Goal: Task Accomplishment & Management: Complete application form

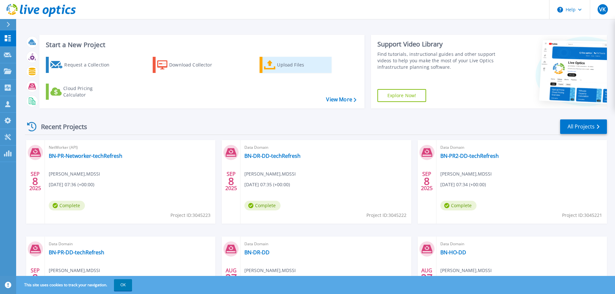
click at [278, 64] on div "Upload Files" at bounding box center [303, 64] width 52 height 13
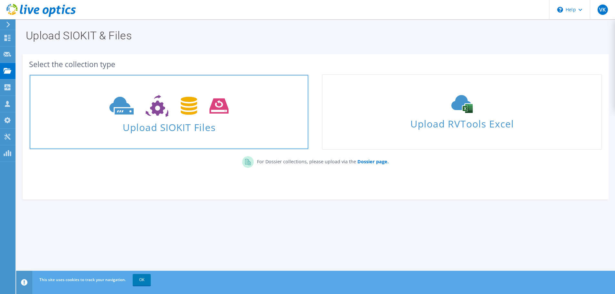
click at [168, 127] on span "Upload SIOKIT Files" at bounding box center [169, 126] width 279 height 14
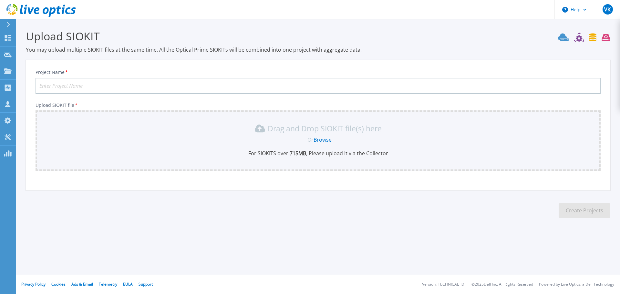
click at [88, 85] on input "Project Name *" at bounding box center [318, 86] width 565 height 16
type input "BN-PR-VMware"
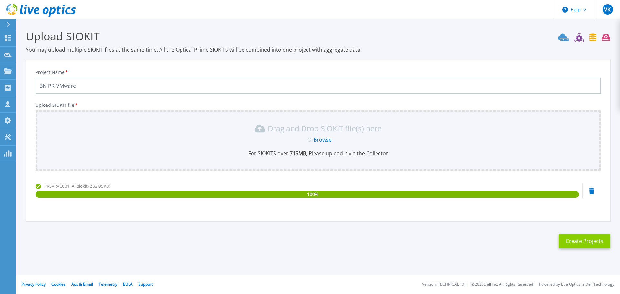
click at [592, 241] on button "Create Projects" at bounding box center [585, 241] width 52 height 15
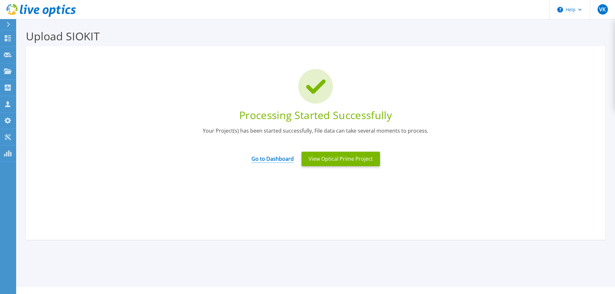
click at [276, 158] on link "Go to Dashboard" at bounding box center [273, 157] width 42 height 13
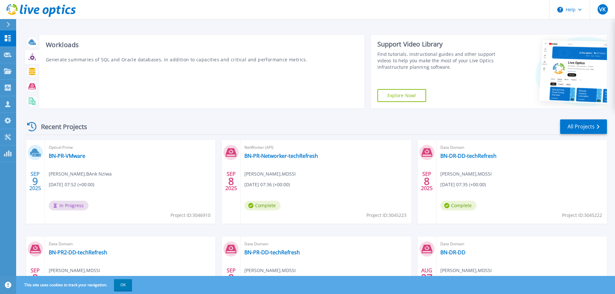
click at [280, 61] on p "Generate summaries of SQL and Oracle databases, in addition to capacities and c…" at bounding box center [202, 59] width 312 height 7
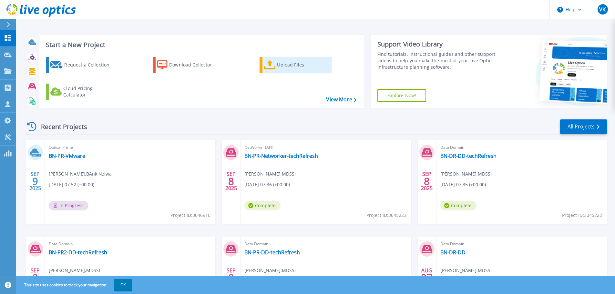
click at [268, 65] on icon at bounding box center [270, 64] width 12 height 9
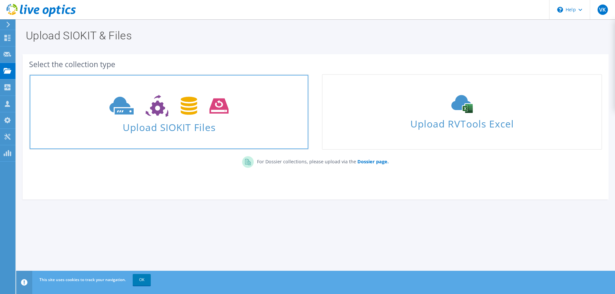
click at [172, 127] on span "Upload SIOKIT Files" at bounding box center [169, 126] width 279 height 14
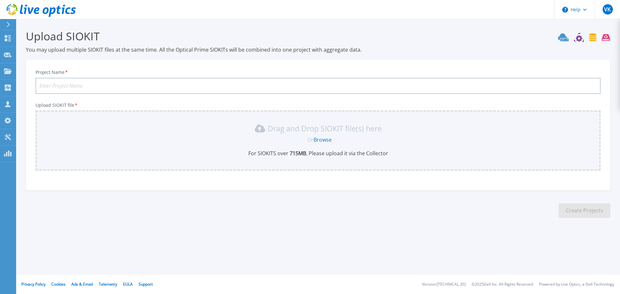
click at [94, 83] on input "Project Name *" at bounding box center [318, 86] width 565 height 16
click at [53, 86] on input "BN-PR-VMware" at bounding box center [318, 86] width 565 height 16
type input "BN-DR-VMware"
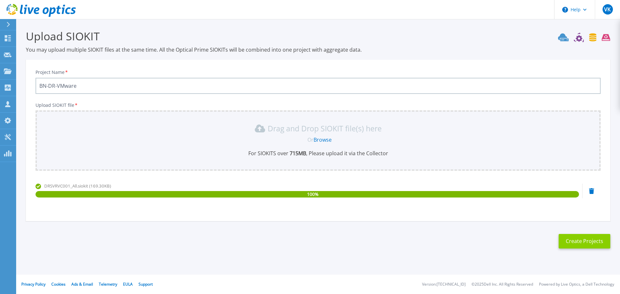
click at [587, 242] on button "Create Projects" at bounding box center [585, 241] width 52 height 15
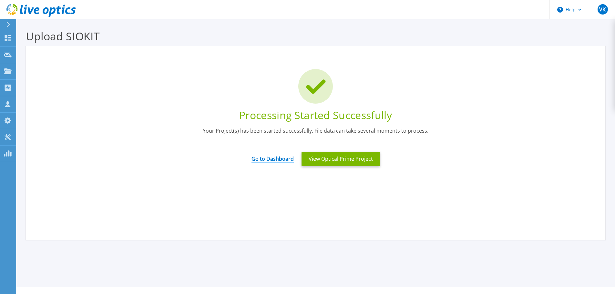
click at [265, 158] on link "Go to Dashboard" at bounding box center [273, 157] width 42 height 13
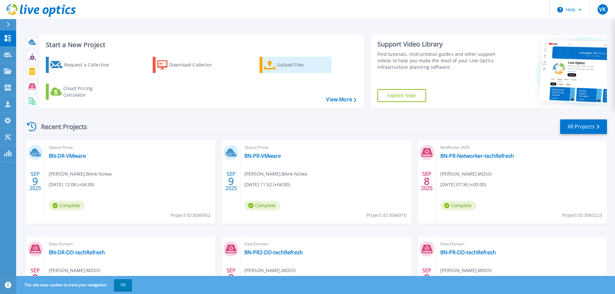
click at [279, 65] on div "Upload Files" at bounding box center [303, 64] width 52 height 13
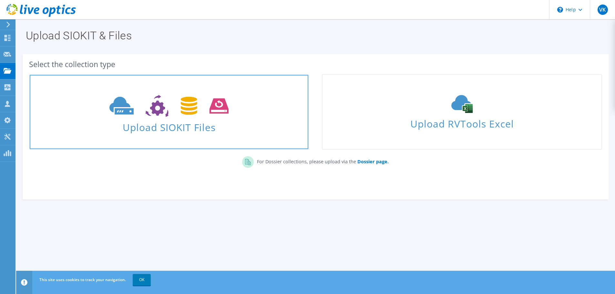
click at [171, 129] on span "Upload SIOKIT Files" at bounding box center [169, 126] width 279 height 14
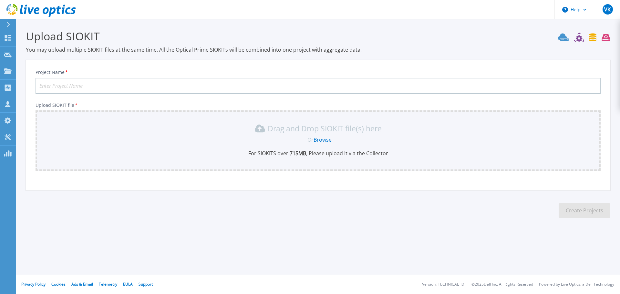
click at [70, 83] on input "Project Name *" at bounding box center [318, 86] width 565 height 16
click at [62, 84] on input "BN-PR-DD-techRefresh" at bounding box center [318, 86] width 565 height 16
type input "BN-PR-PowerMax-techRefresh"
click at [321, 141] on link "Browse" at bounding box center [323, 139] width 18 height 7
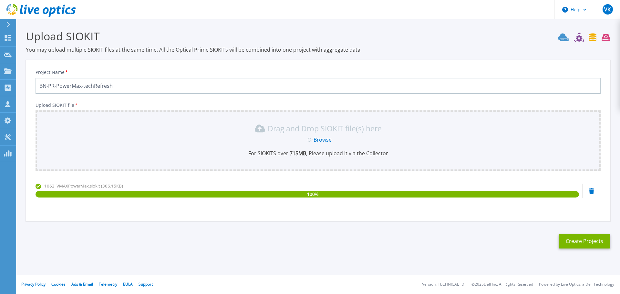
click at [130, 85] on input "BN-PR-PowerMax-techRefresh" at bounding box center [318, 86] width 565 height 16
drag, startPoint x: 121, startPoint y: 86, endPoint x: 21, endPoint y: 89, distance: 100.2
click at [21, 89] on section "Upload SIOKIT You may upload multiple SIOKIT files at the same time. All the Op…" at bounding box center [318, 141] width 604 height 244
click at [578, 237] on button "Create Projects" at bounding box center [585, 241] width 52 height 15
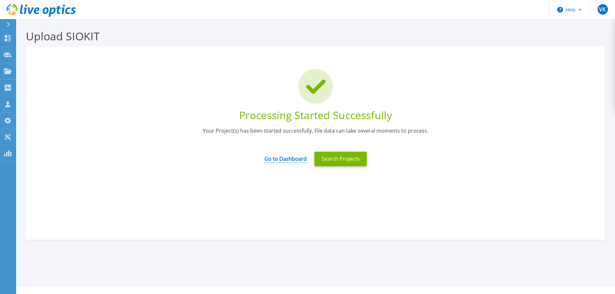
click at [281, 157] on link "Go to Dashboard" at bounding box center [286, 157] width 42 height 13
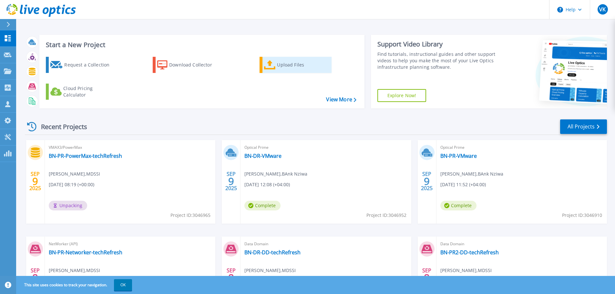
click at [287, 65] on div "Upload Files" at bounding box center [303, 64] width 52 height 13
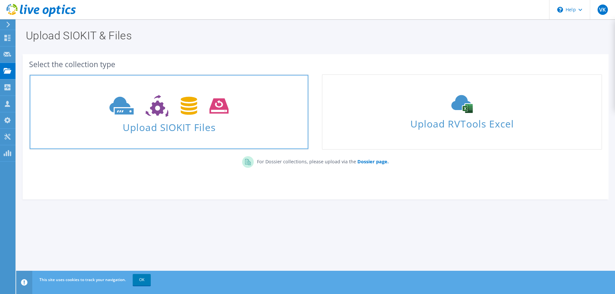
click at [179, 125] on span "Upload SIOKIT Files" at bounding box center [169, 126] width 279 height 14
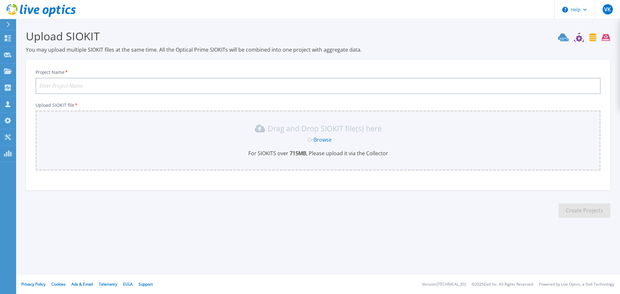
click at [108, 84] on input "Project Name *" at bounding box center [318, 86] width 565 height 16
paste input "BN-PR-PowerMax-techRefresh"
click at [54, 85] on input "BN-PR-PowerMax-techRefresh" at bounding box center [318, 86] width 565 height 16
type input "BN-DR-PowerMax-techRefresh"
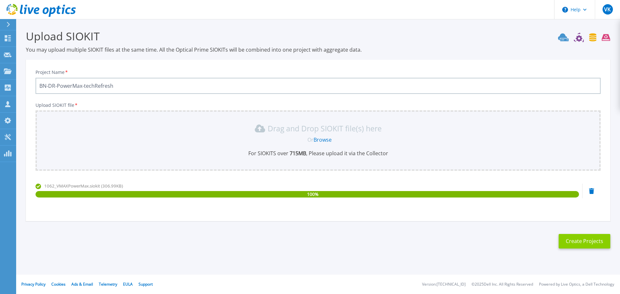
click at [584, 239] on button "Create Projects" at bounding box center [585, 241] width 52 height 15
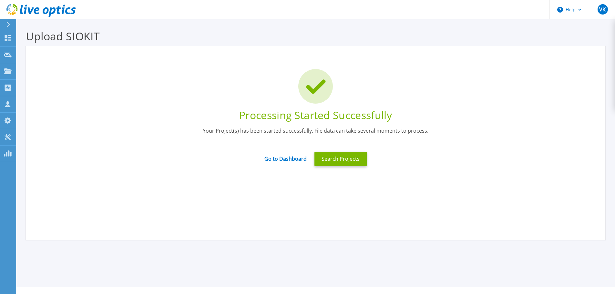
click at [538, 93] on div at bounding box center [316, 86] width 561 height 35
click at [272, 157] on link "Go to Dashboard" at bounding box center [286, 157] width 42 height 13
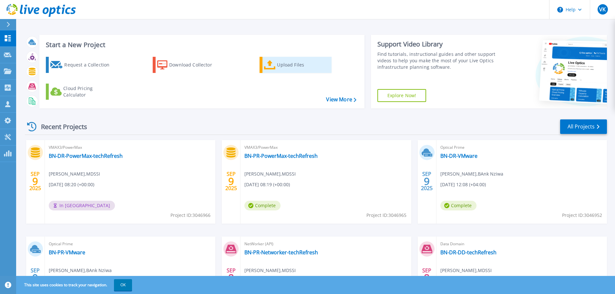
click at [285, 65] on div "Upload Files" at bounding box center [303, 64] width 52 height 13
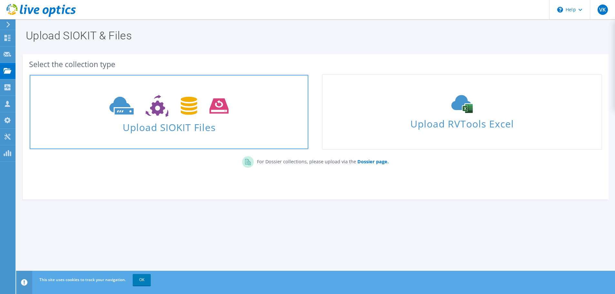
click at [181, 126] on span "Upload SIOKIT Files" at bounding box center [169, 126] width 279 height 14
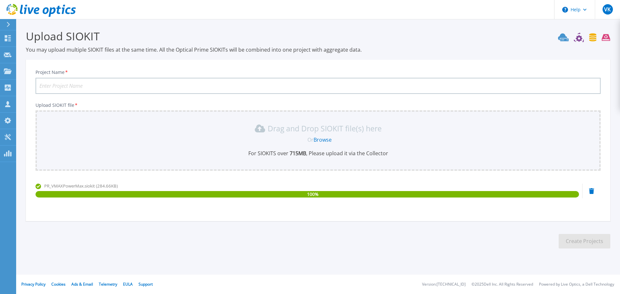
click at [129, 83] on input "Project Name *" at bounding box center [318, 86] width 565 height 16
click at [63, 84] on input "BN-PR-DD-techRefresh" at bounding box center [318, 86] width 565 height 16
drag, startPoint x: 123, startPoint y: 86, endPoint x: 13, endPoint y: 80, distance: 110.6
click at [13, 80] on div "Help VK Channel Partner Venkateshan Kumaresan v.kumaresan@abc-oman.om MDSSI My …" at bounding box center [310, 147] width 620 height 294
click at [53, 83] on input "BN-PR-PowerMax-techRefresh" at bounding box center [318, 86] width 565 height 16
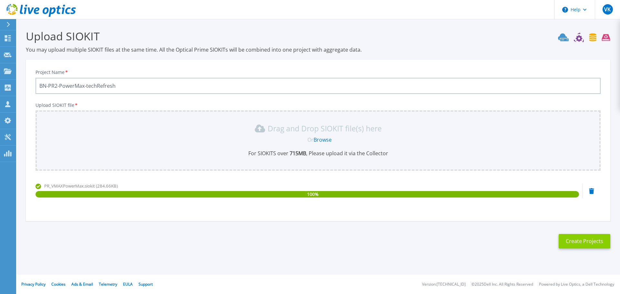
type input "BN-PR2-PowerMax-techRefresh"
click at [587, 241] on button "Create Projects" at bounding box center [585, 241] width 52 height 15
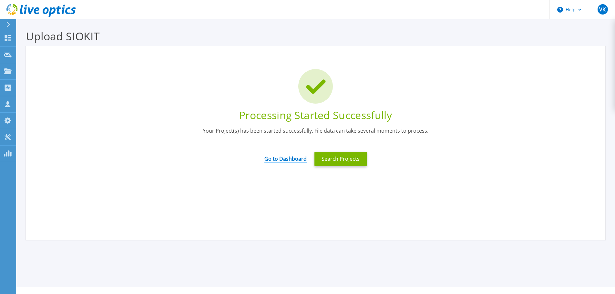
click at [295, 159] on link "Go to Dashboard" at bounding box center [286, 157] width 42 height 13
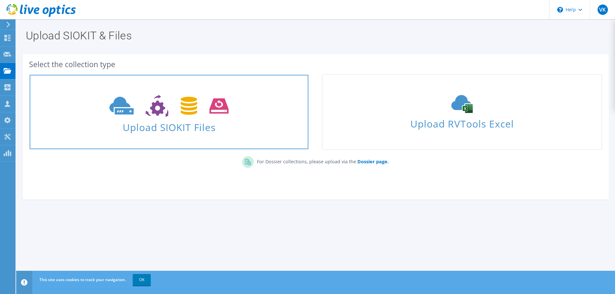
click at [173, 127] on span "Upload SIOKIT Files" at bounding box center [169, 126] width 279 height 14
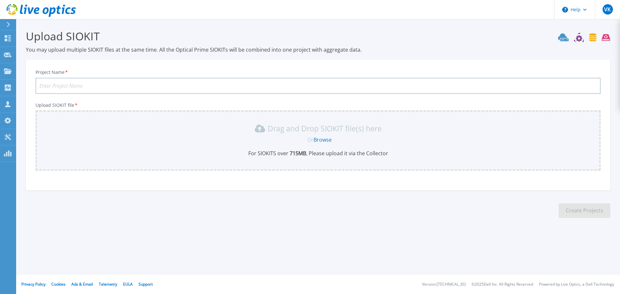
click at [124, 86] on input "Project Name *" at bounding box center [318, 86] width 565 height 16
paste input "BN-PR-PowerMax-techRefresh"
click at [55, 88] on input "BN-PR-PowerMax-techRefresh" at bounding box center [318, 86] width 565 height 16
type input "BN-DR2-PowerMax-techRefresh"
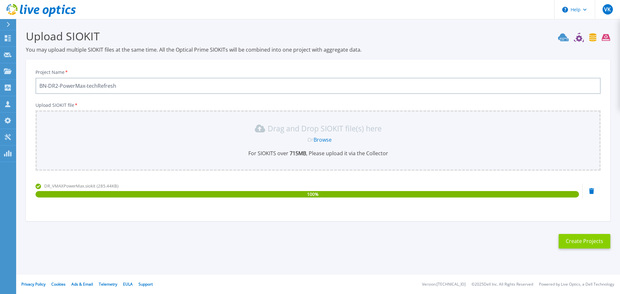
click at [580, 242] on button "Create Projects" at bounding box center [585, 241] width 52 height 15
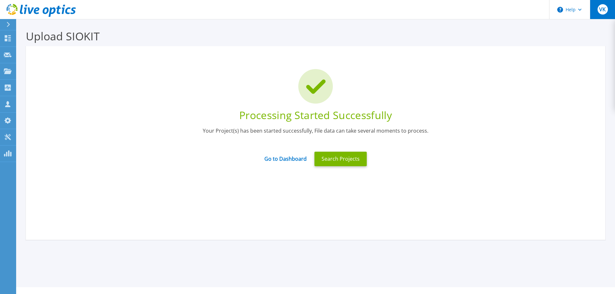
click at [602, 10] on span "VK" at bounding box center [603, 9] width 6 height 5
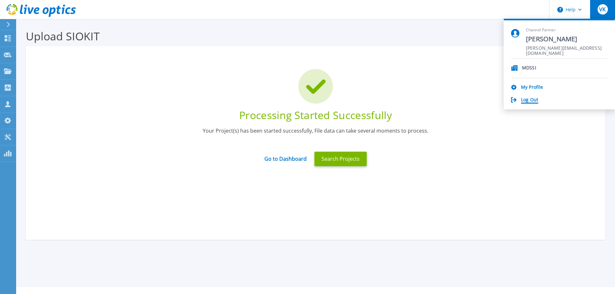
click at [526, 97] on link "Log Out" at bounding box center [529, 100] width 17 height 6
